Goal: Information Seeking & Learning: Learn about a topic

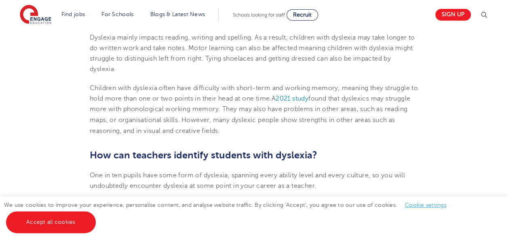
scroll to position [639, 0]
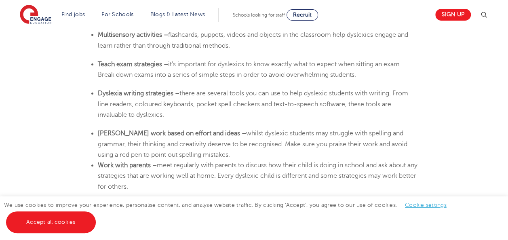
scroll to position [1592, 0]
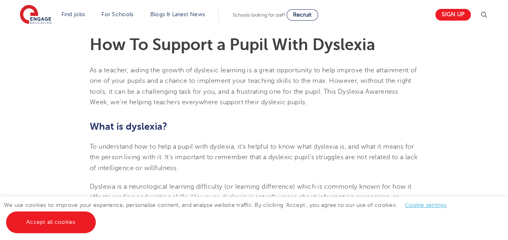
scroll to position [263, 0]
